Goal: Find contact information: Find contact information

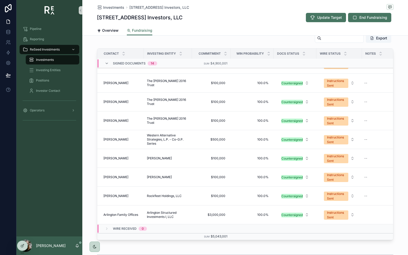
scroll to position [146, 0]
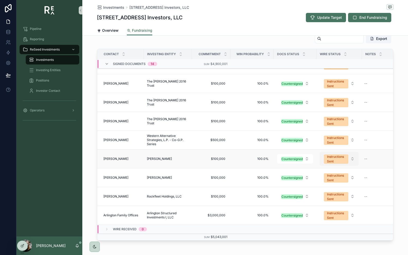
click at [344, 156] on div "Instructions Sent" at bounding box center [336, 158] width 18 height 9
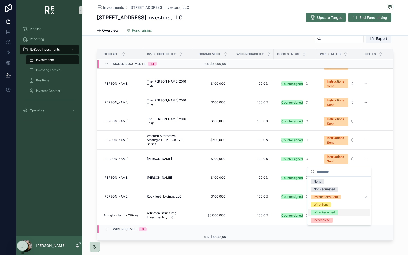
click at [333, 214] on div "Wire Received" at bounding box center [324, 212] width 21 height 5
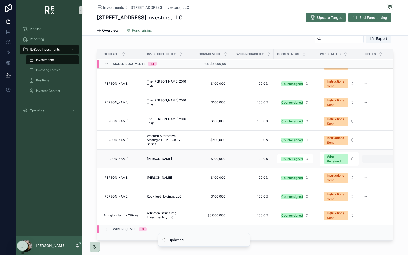
click at [369, 160] on div "--" at bounding box center [381, 158] width 39 height 8
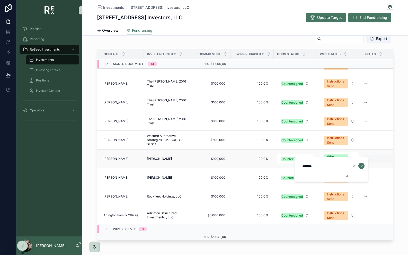
type textarea "********"
click at [380, 158] on div "--" at bounding box center [381, 158] width 39 height 8
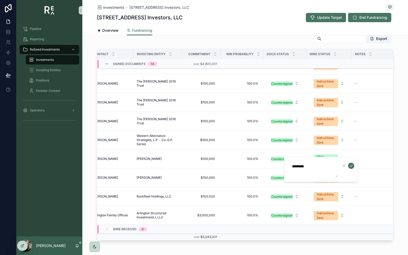
click at [319, 163] on textarea "*********" at bounding box center [313, 168] width 49 height 15
click at [312, 168] on textarea "*********" at bounding box center [313, 168] width 49 height 15
type textarea "**********"
click at [352, 164] on icon "scrollable content" at bounding box center [351, 165] width 4 height 4
click at [398, 181] on div "Export Contact Investing Entity Commitment Win Probability Docs Status Wire Sta…" at bounding box center [245, 137] width 326 height 211
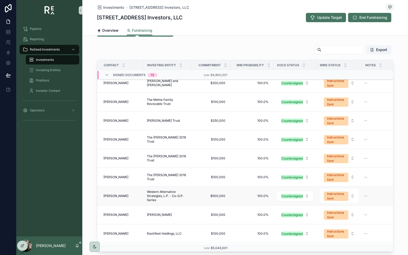
scroll to position [136, 0]
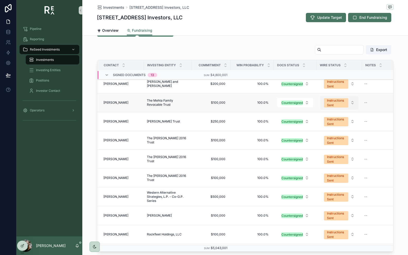
click at [339, 104] on div "Instructions Sent" at bounding box center [336, 102] width 18 height 9
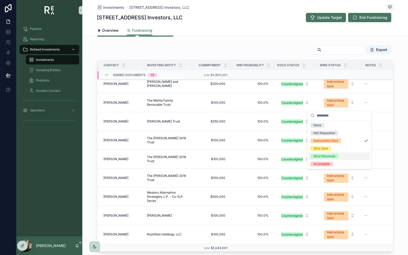
click at [327, 156] on div "Wire Received" at bounding box center [324, 156] width 21 height 5
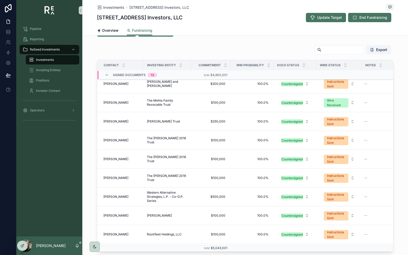
click at [370, 104] on div "--" at bounding box center [381, 102] width 39 height 8
type textarea "**********"
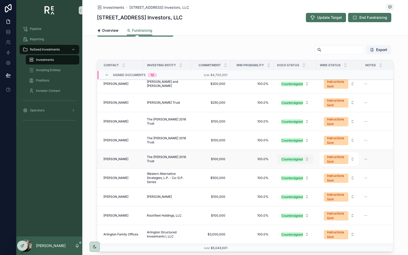
scroll to position [189, 0]
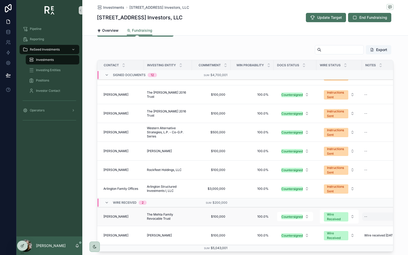
click at [373, 219] on div "--" at bounding box center [381, 216] width 39 height 8
click at [362, 222] on icon "scrollable content" at bounding box center [362, 223] width 4 height 4
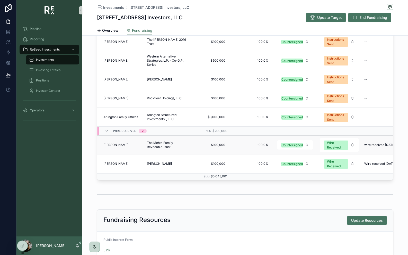
scroll to position [206, 0]
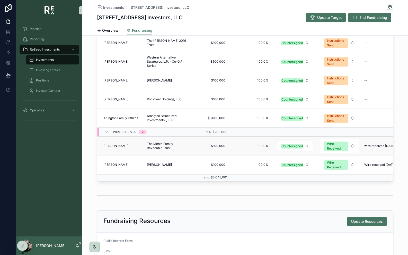
click at [147, 143] on span "The Mehta Family Revocable Trust" at bounding box center [168, 146] width 42 height 8
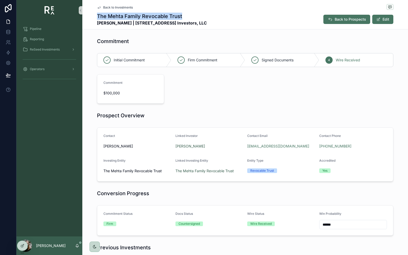
drag, startPoint x: 98, startPoint y: 17, endPoint x: 182, endPoint y: 16, distance: 83.9
click at [182, 16] on h1 "The Mehta Family Revocable Trust" at bounding box center [152, 16] width 110 height 7
copy h1 "The Mehta Family Revocable Trust"
copy link "[PHONE_NUMBER]"
click at [108, 5] on span "Back to Investments" at bounding box center [118, 7] width 30 height 4
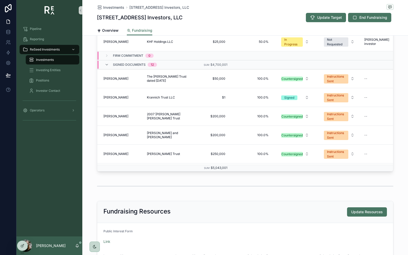
scroll to position [3, 0]
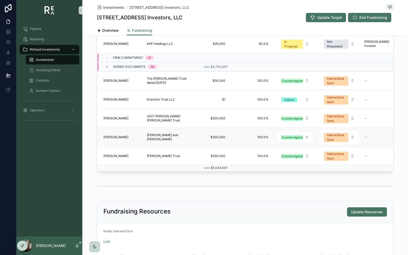
click at [161, 139] on span "[PERSON_NAME] and [PERSON_NAME]" at bounding box center [168, 137] width 42 height 8
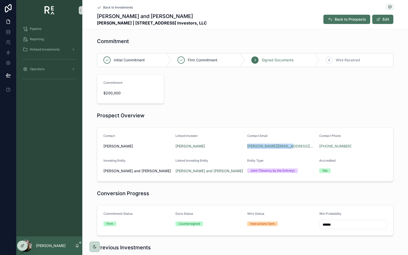
drag, startPoint x: 293, startPoint y: 146, endPoint x: 245, endPoint y: 146, distance: 47.6
click at [245, 146] on form "Contact [PERSON_NAME] Linked Investor [PERSON_NAME] Contact Email [PERSON_NAME]…" at bounding box center [245, 154] width 296 height 54
copy link "[PERSON_NAME][EMAIL_ADDRESS][PERSON_NAME][DOMAIN_NAME]"
copy link "[PHONE_NUMBER]"
click at [114, 8] on span "Back to Investments" at bounding box center [118, 7] width 30 height 4
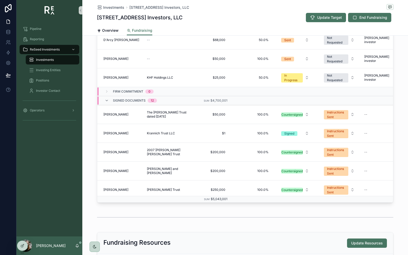
scroll to position [186, 0]
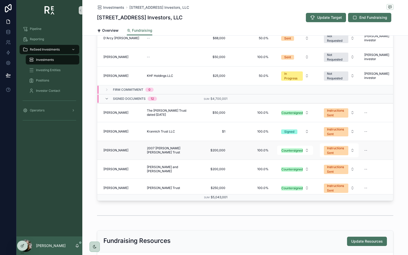
click at [156, 152] on span "2007 [PERSON_NAME] [PERSON_NAME] Trust" at bounding box center [168, 150] width 42 height 8
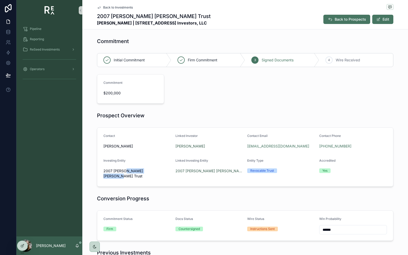
drag, startPoint x: 156, startPoint y: 172, endPoint x: 123, endPoint y: 172, distance: 32.7
click at [123, 172] on span "2007 [PERSON_NAME] [PERSON_NAME] Trust" at bounding box center [137, 173] width 68 height 10
drag, startPoint x: 104, startPoint y: 171, endPoint x: 144, endPoint y: 173, distance: 40.0
click at [144, 173] on div "2007 [PERSON_NAME] [PERSON_NAME] Trust" at bounding box center [137, 173] width 68 height 13
copy span "2007 [PERSON_NAME] [PERSON_NAME] Trust"
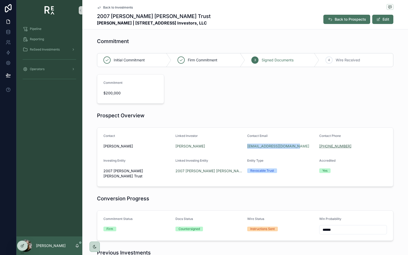
copy link "[PHONE_NUMBER]"
click at [112, 9] on span "Back to Investments" at bounding box center [118, 7] width 30 height 4
